Goal: Find specific page/section: Find specific page/section

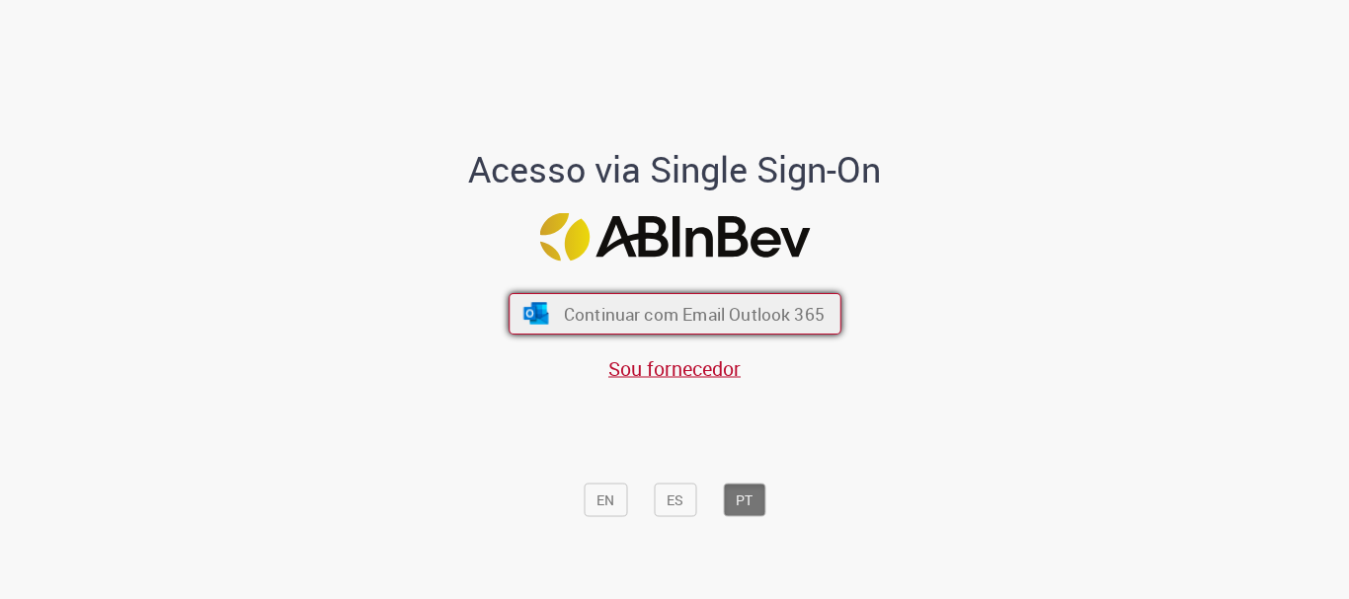
click at [726, 312] on span "Continuar com Email Outlook 365" at bounding box center [693, 314] width 261 height 23
click at [749, 314] on span "Continuar com Email Outlook 365" at bounding box center [693, 314] width 261 height 23
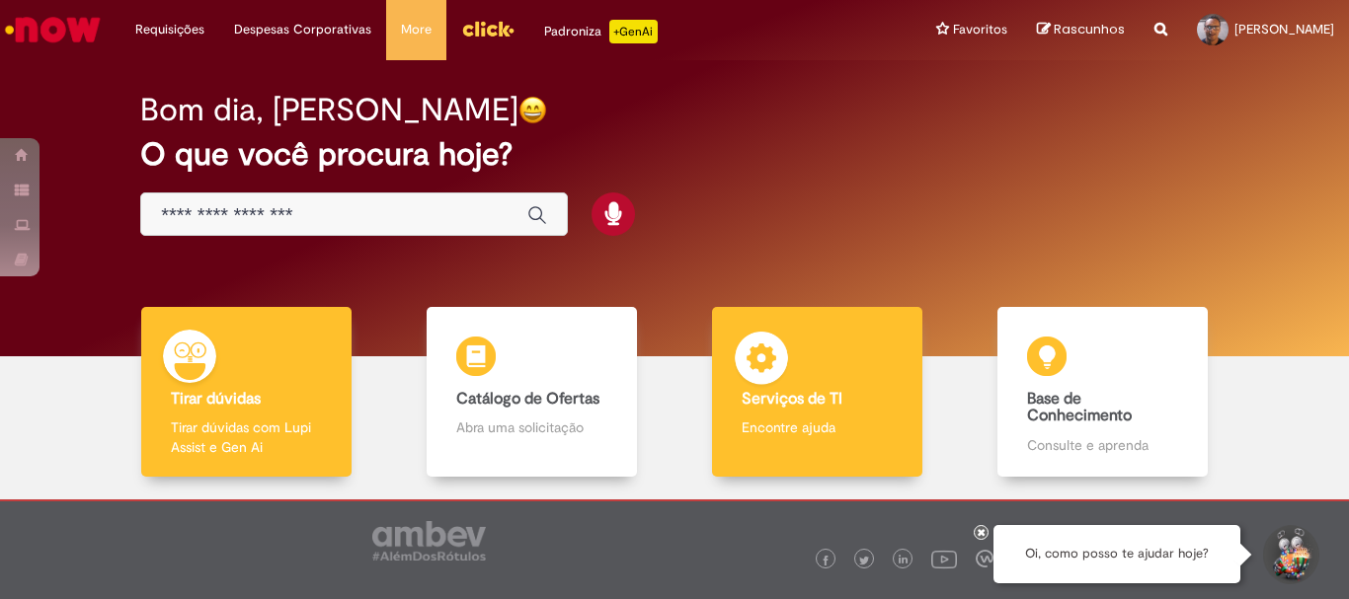
click at [768, 394] on b "Serviços de TI" at bounding box center [791, 399] width 101 height 20
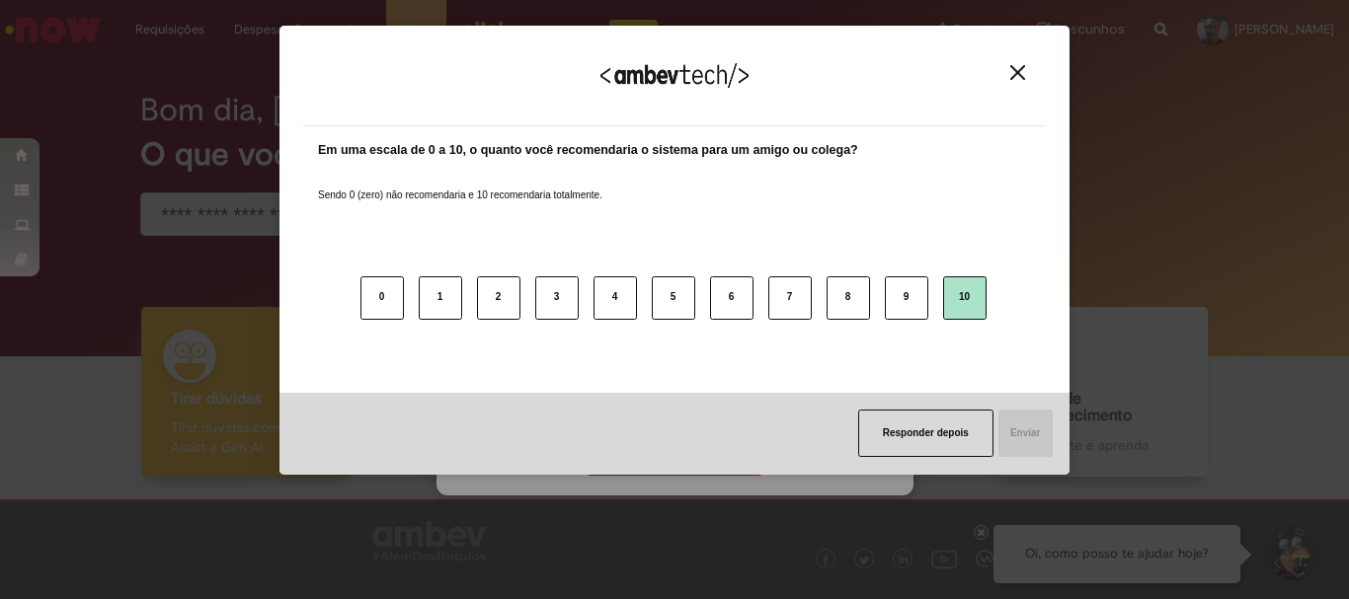
click at [975, 297] on button "10" at bounding box center [964, 297] width 43 height 43
click at [1019, 443] on button "Enviar" at bounding box center [1024, 433] width 56 height 47
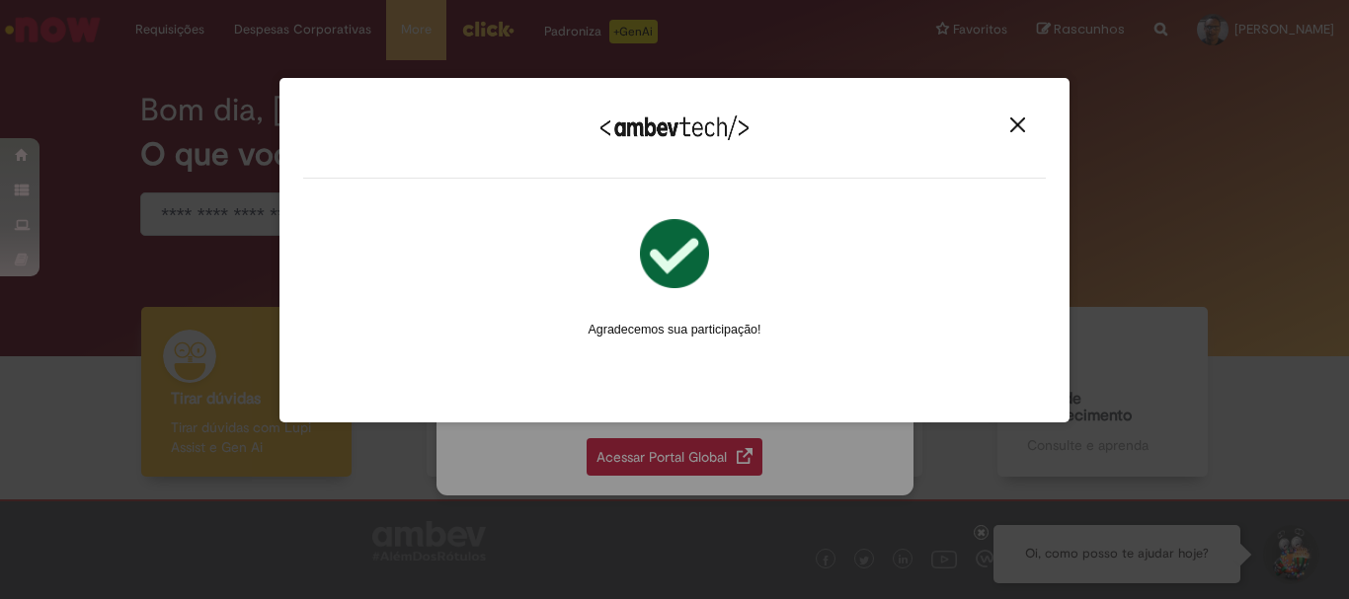
click at [1021, 127] on img "Close" at bounding box center [1017, 124] width 15 height 15
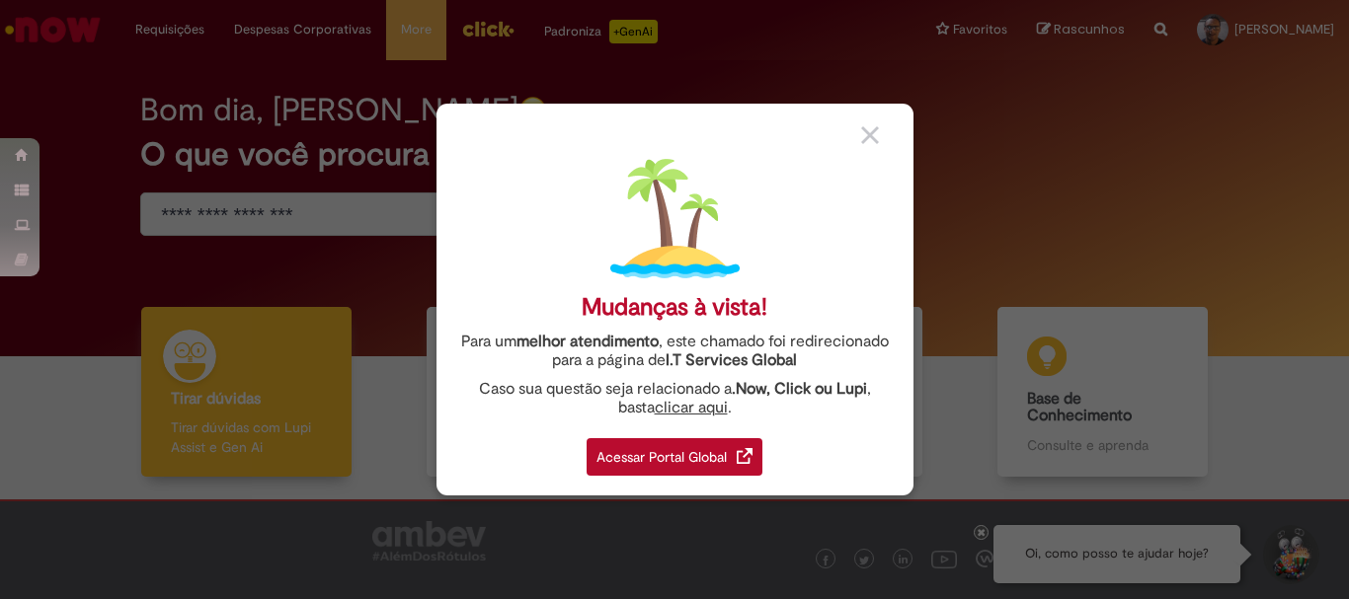
click at [678, 459] on div "Acessar Portal Global" at bounding box center [674, 457] width 176 height 38
